Goal: Task Accomplishment & Management: Manage account settings

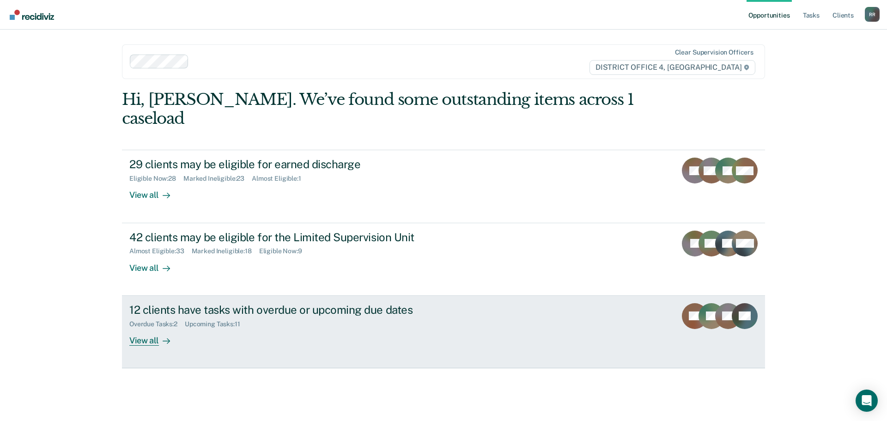
click at [147, 328] on div "View all" at bounding box center [155, 337] width 52 height 18
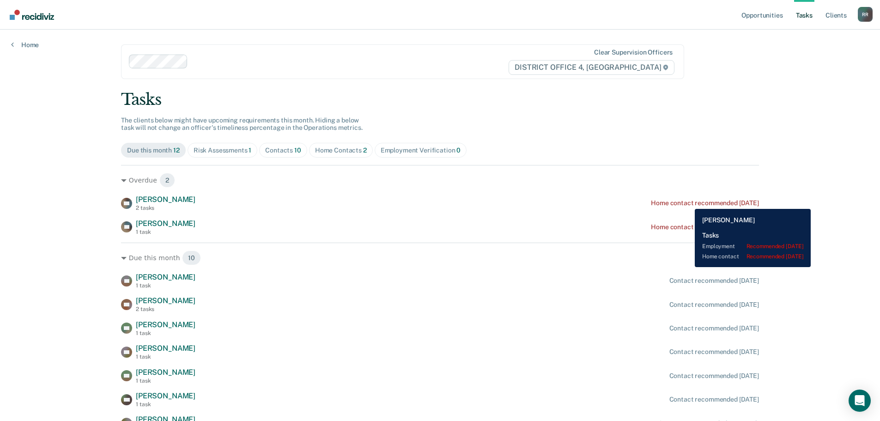
click at [688, 202] on div "Home contact recommended [DATE]" at bounding box center [705, 203] width 108 height 8
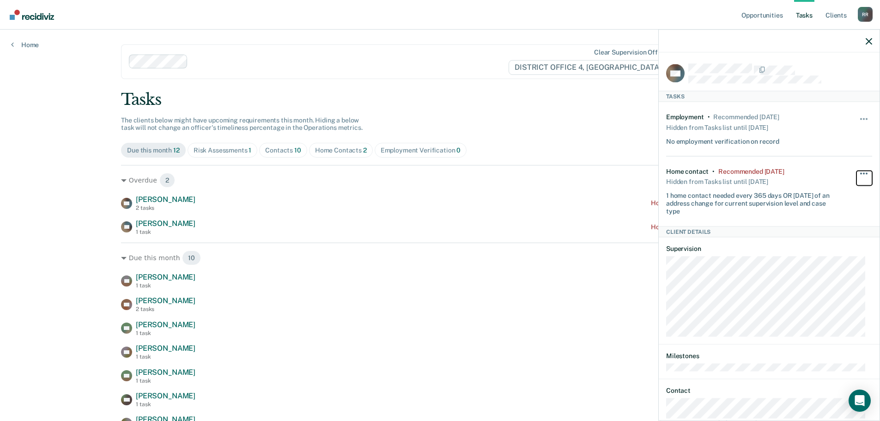
click at [856, 170] on button "button" at bounding box center [864, 177] width 16 height 15
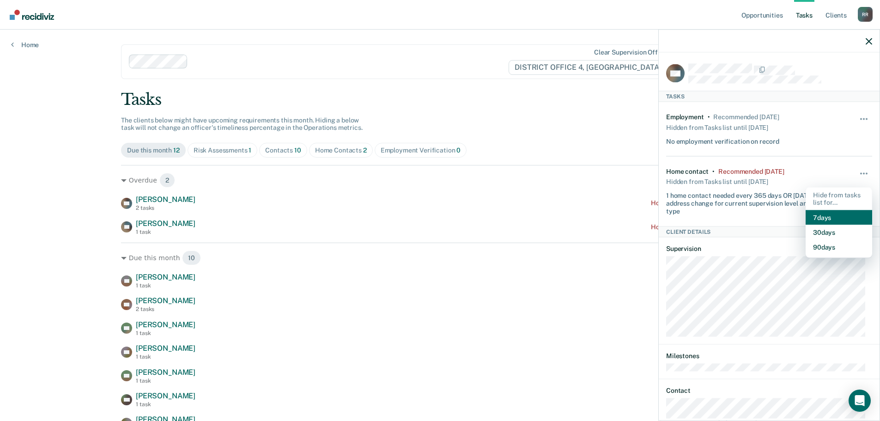
click at [812, 215] on button "7 days" at bounding box center [839, 217] width 67 height 15
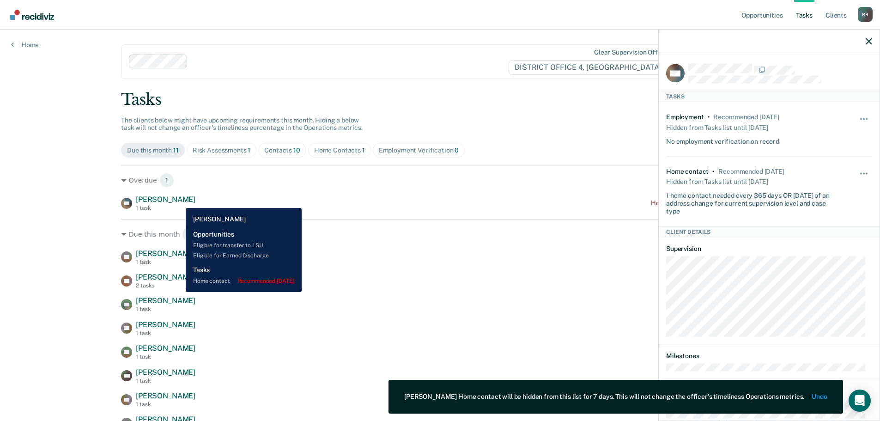
click at [179, 201] on div "TG [PERSON_NAME] 1 task Home contact recommended [DATE]" at bounding box center [440, 203] width 638 height 16
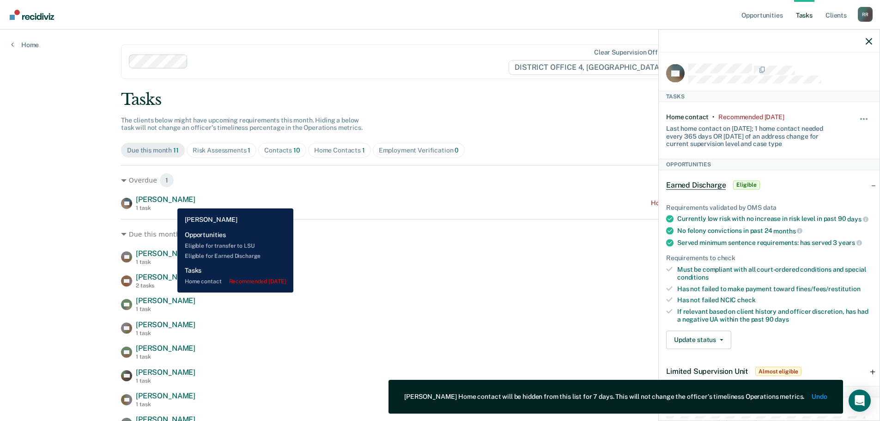
click at [170, 201] on span "[PERSON_NAME]" at bounding box center [166, 199] width 60 height 9
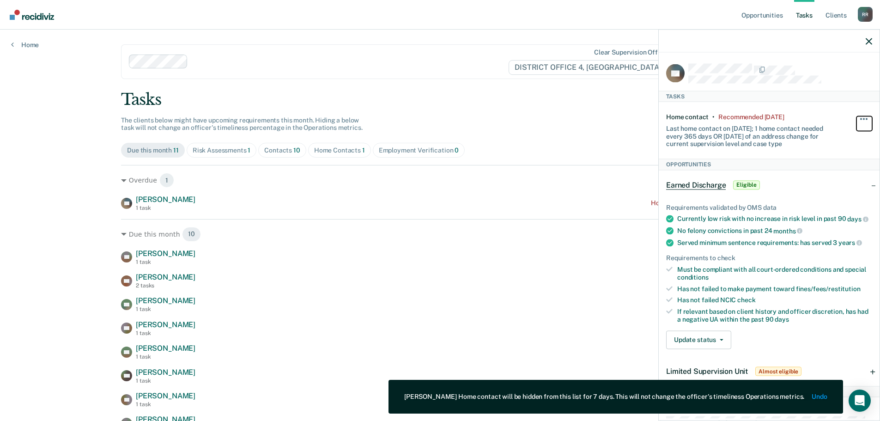
click at [856, 116] on button "button" at bounding box center [864, 123] width 16 height 15
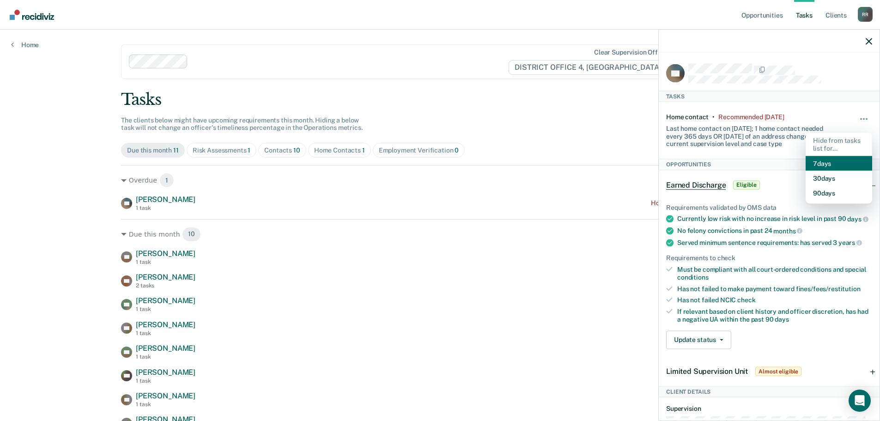
click at [813, 163] on button "7 days" at bounding box center [839, 163] width 67 height 15
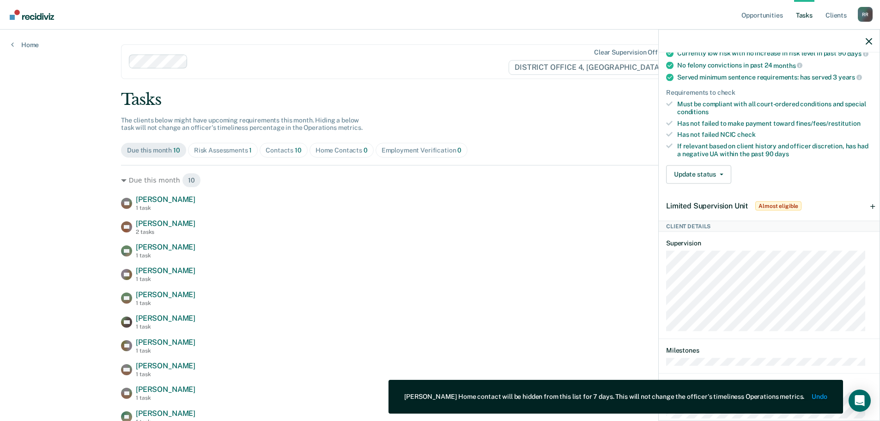
scroll to position [185, 0]
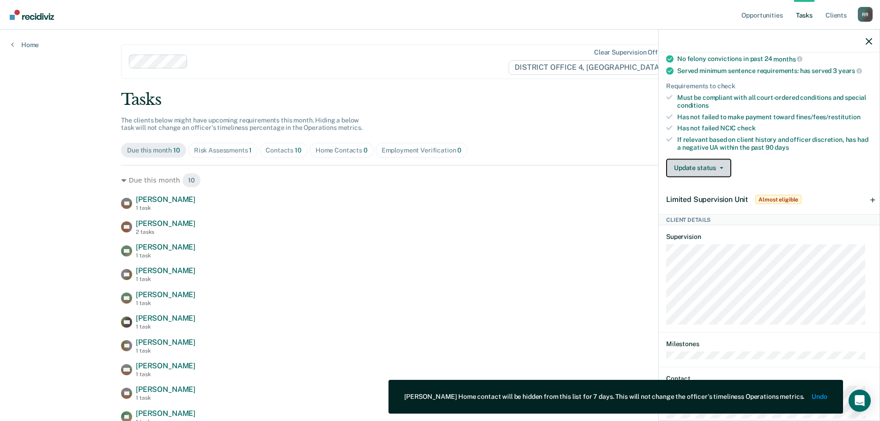
click at [722, 169] on icon "button" at bounding box center [722, 168] width 4 height 2
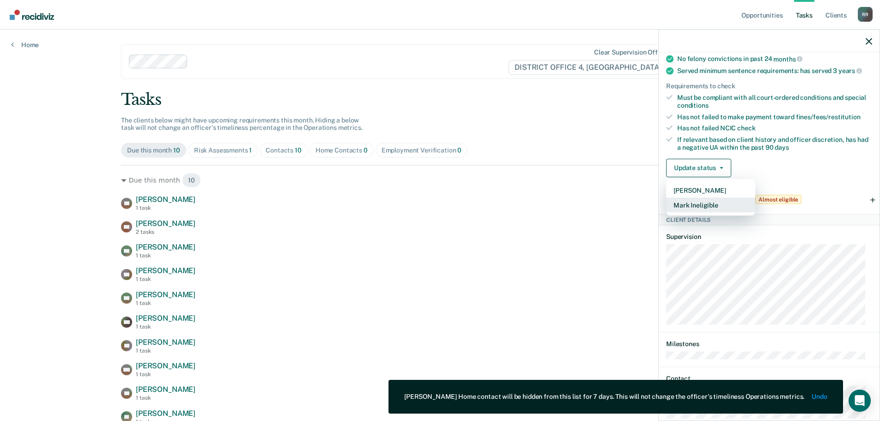
click at [718, 212] on button "Mark Ineligible" at bounding box center [710, 204] width 89 height 15
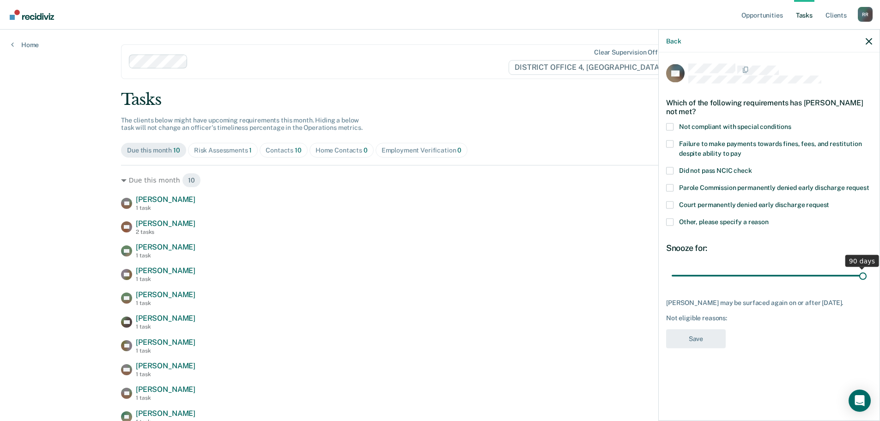
drag, startPoint x: 734, startPoint y: 274, endPoint x: 877, endPoint y: 268, distance: 143.3
type input "90"
click at [867, 268] on input "range" at bounding box center [769, 275] width 195 height 16
click at [670, 221] on span at bounding box center [669, 221] width 7 height 7
click at [769, 218] on input "Other, please specify a reason" at bounding box center [769, 218] width 0 height 0
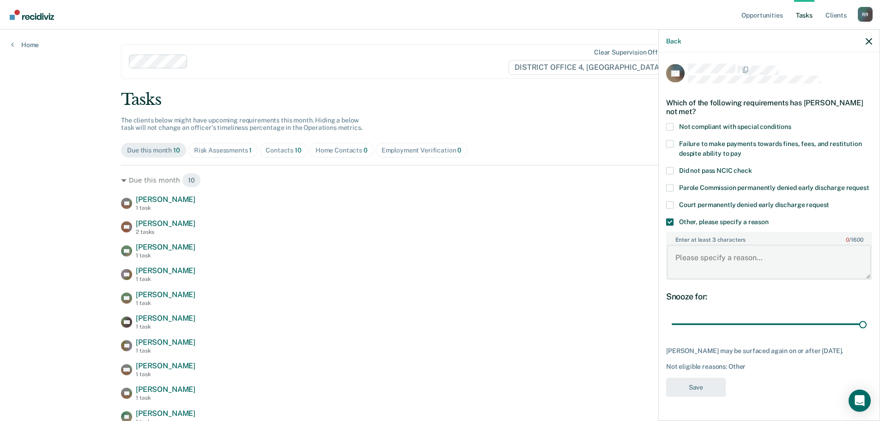
click at [687, 255] on textarea "Enter at least 3 characters 0 / 1600" at bounding box center [769, 262] width 204 height 34
type textarea "recent new crimes"
click at [693, 381] on button "Save" at bounding box center [696, 386] width 60 height 19
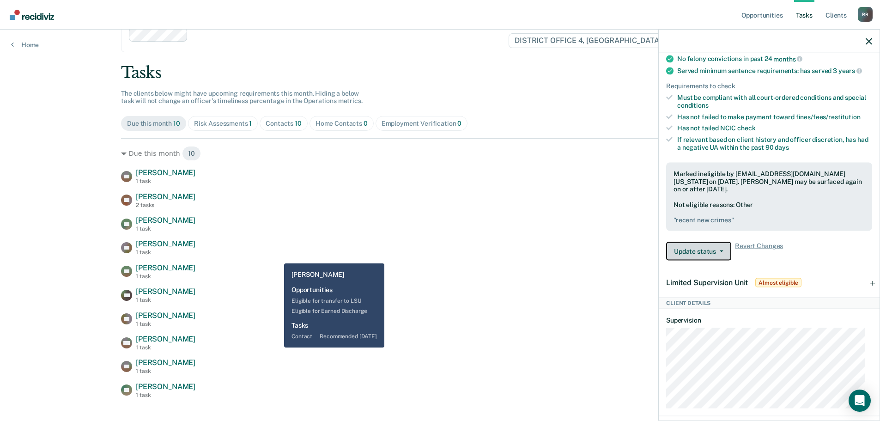
scroll to position [41, 0]
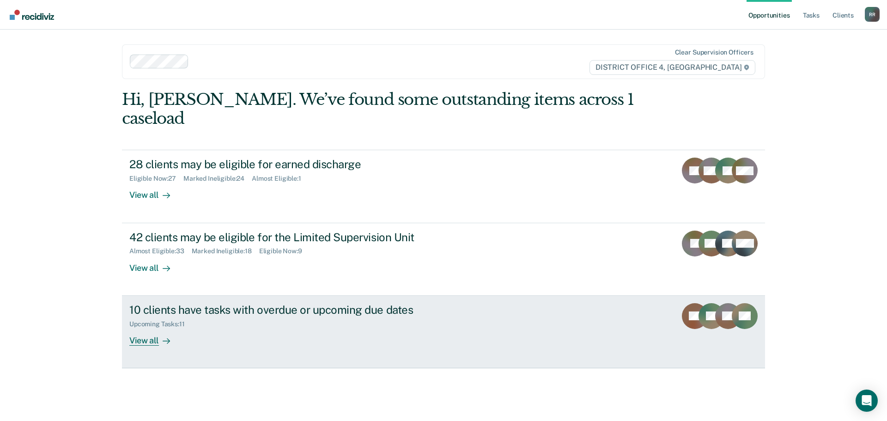
click at [149, 328] on div "View all" at bounding box center [155, 337] width 52 height 18
